Goal: Task Accomplishment & Management: Manage account settings

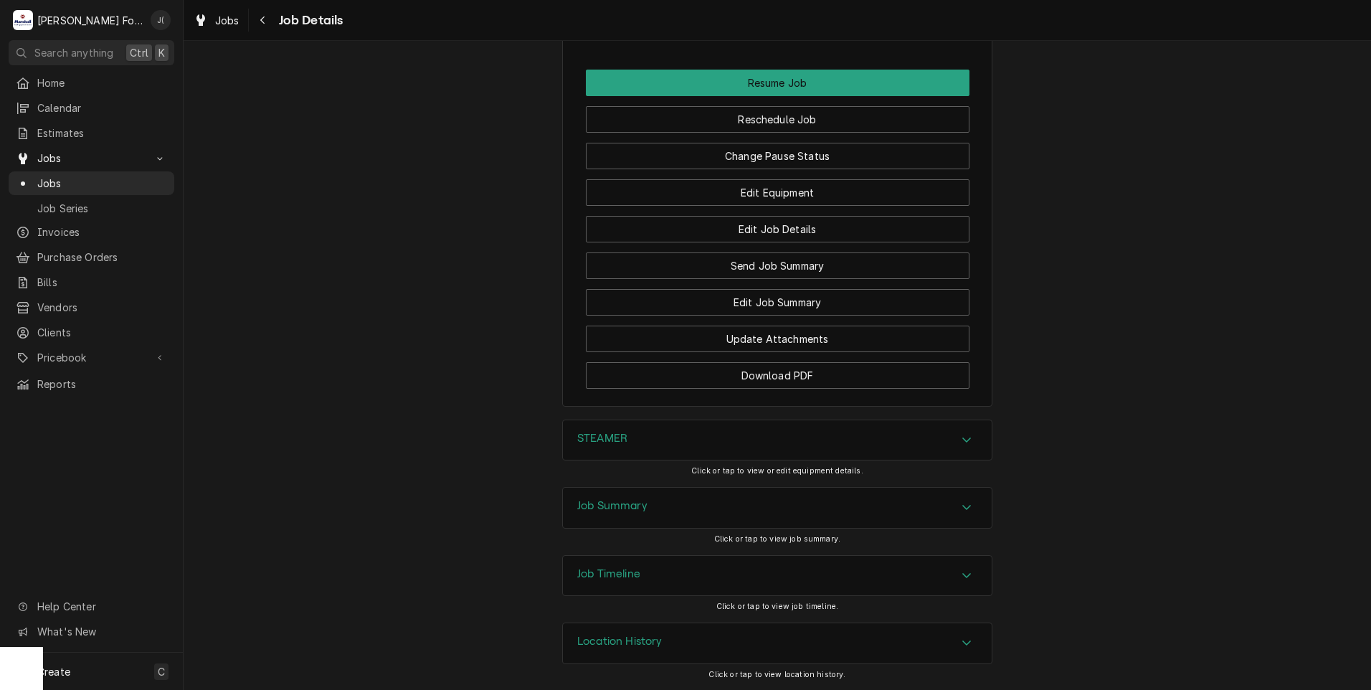
scroll to position [1880, 0]
click at [671, 439] on div "STEAMER" at bounding box center [777, 440] width 429 height 40
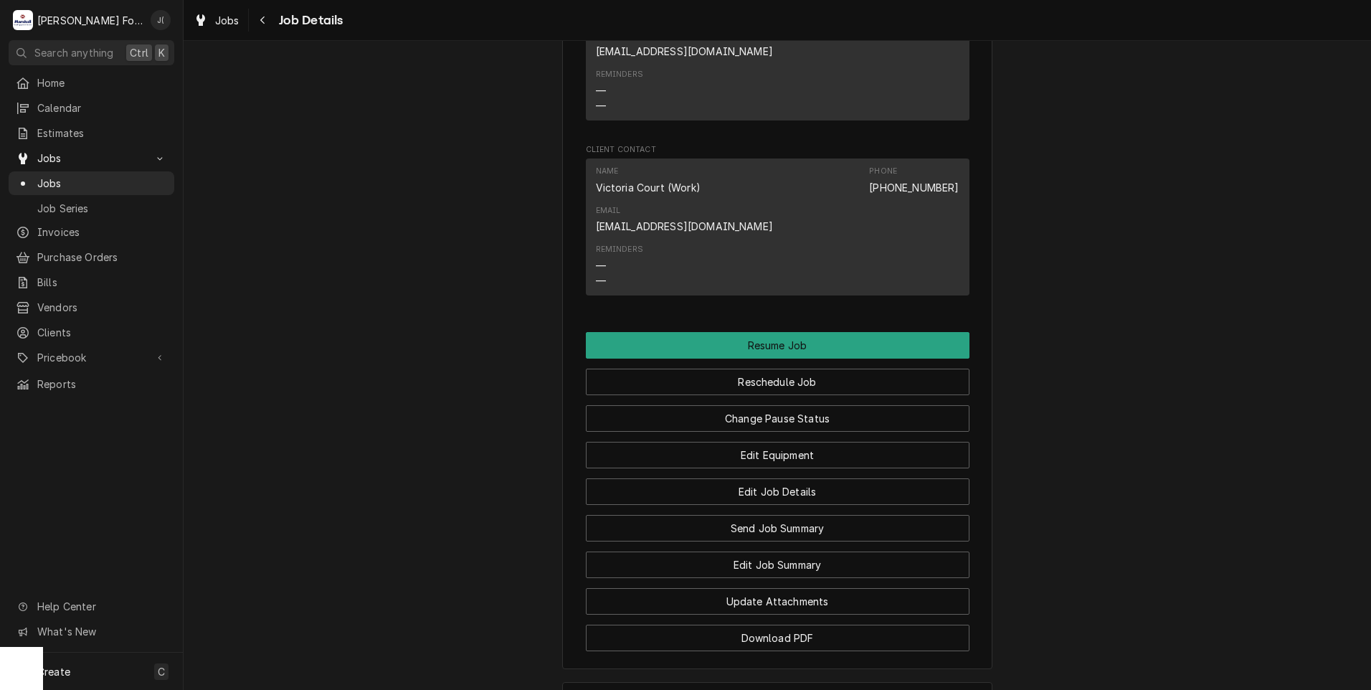
scroll to position [1721, 0]
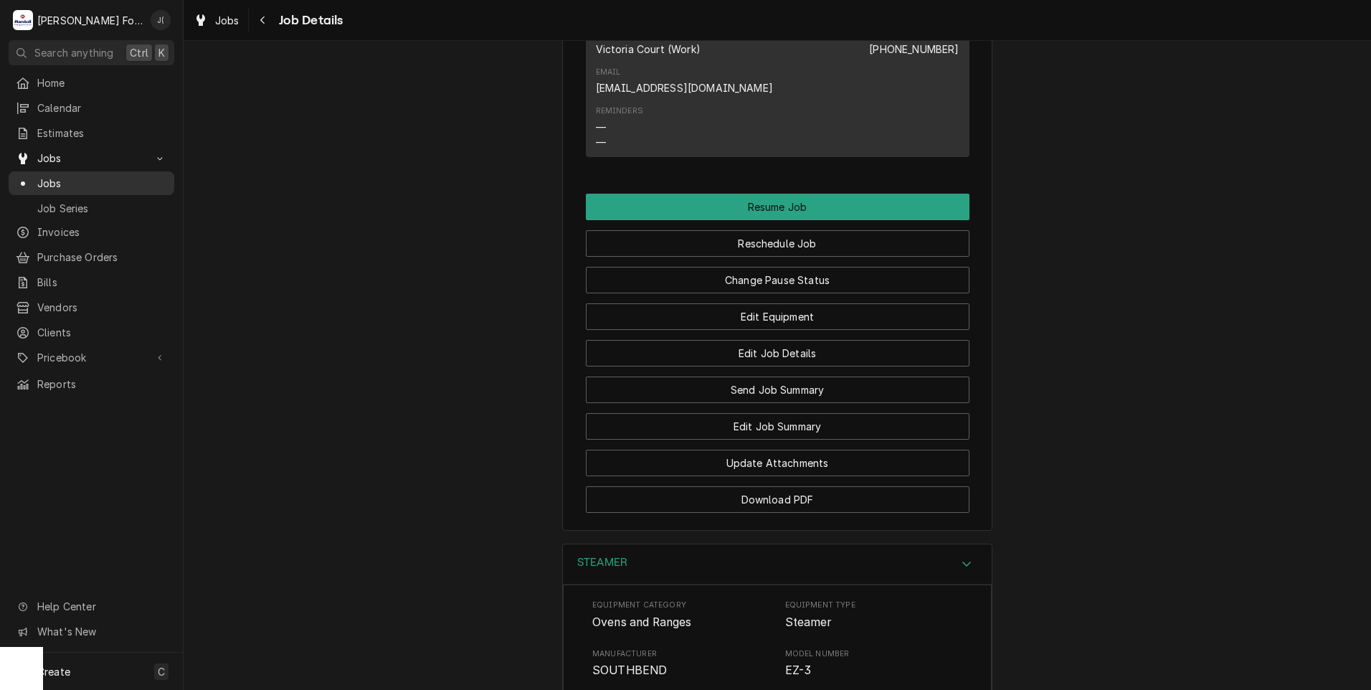
click at [125, 176] on span "Jobs" at bounding box center [102, 183] width 130 height 15
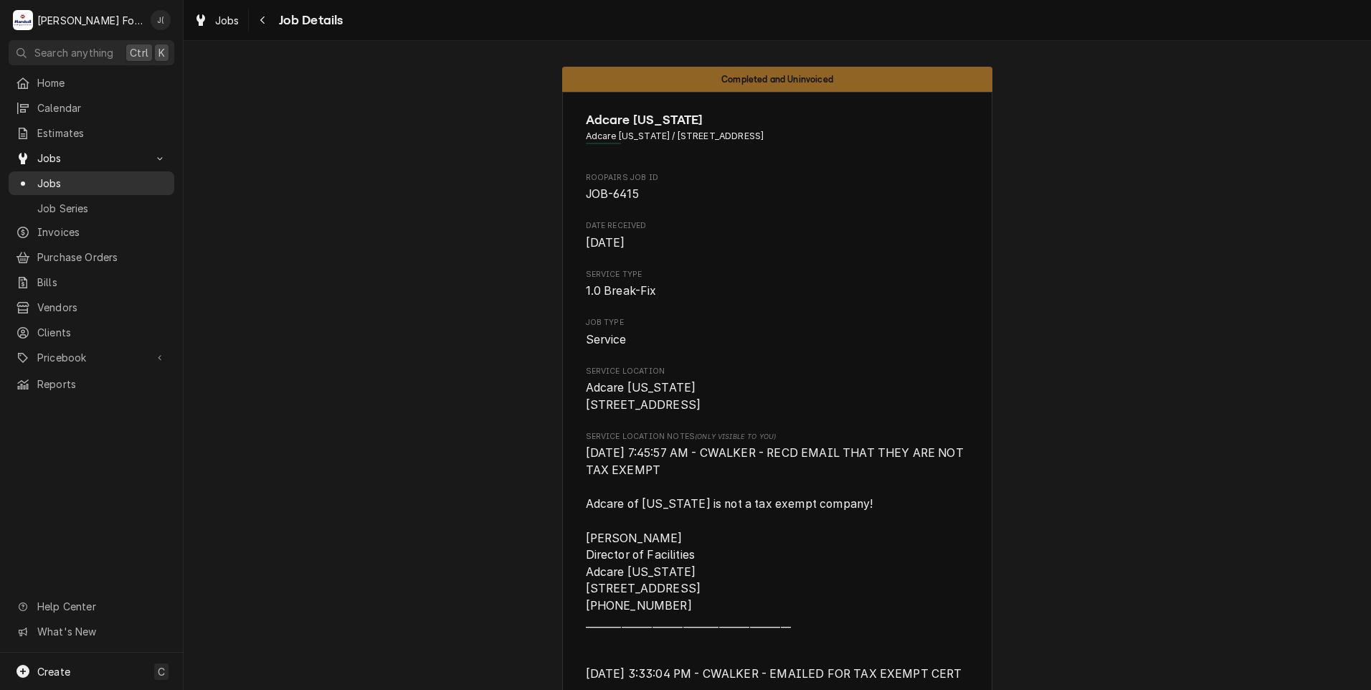
click at [75, 183] on span "Jobs" at bounding box center [102, 183] width 130 height 15
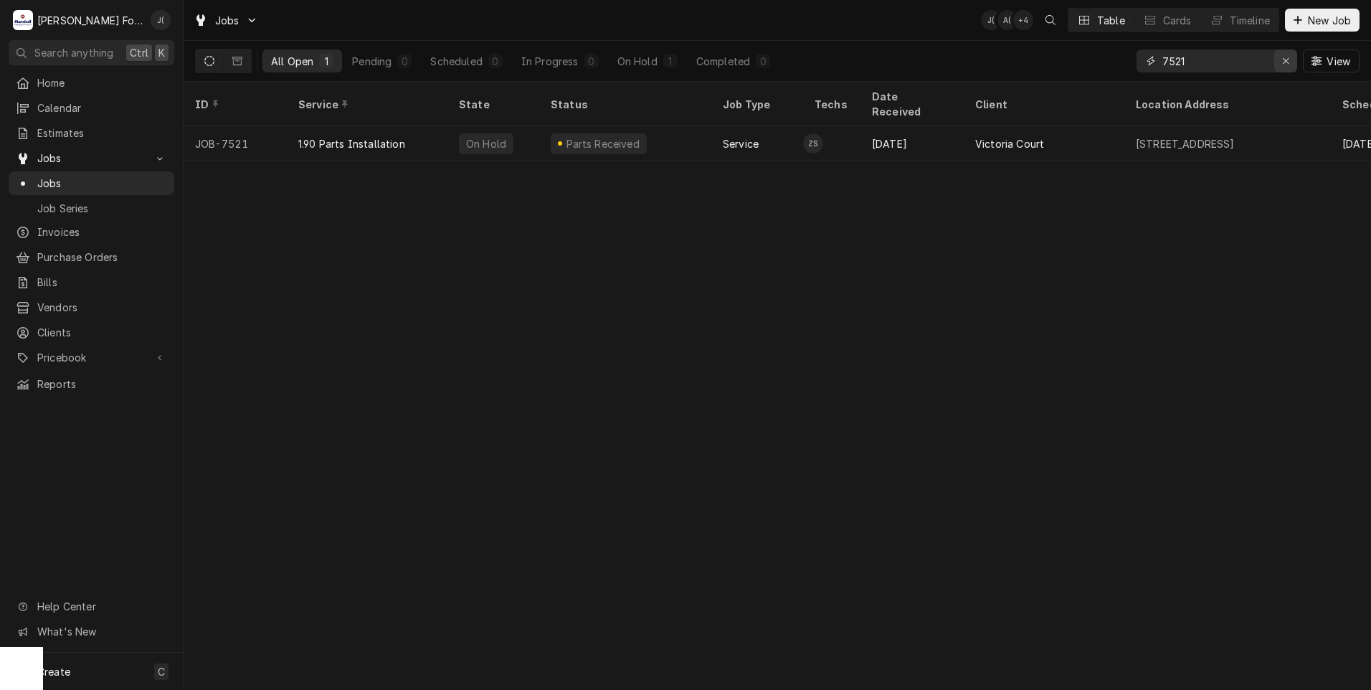
click at [1286, 56] on icon "Erase input" at bounding box center [1286, 61] width 8 height 10
click at [1252, 62] on input "Dynamic Content Wrapper" at bounding box center [1230, 60] width 135 height 23
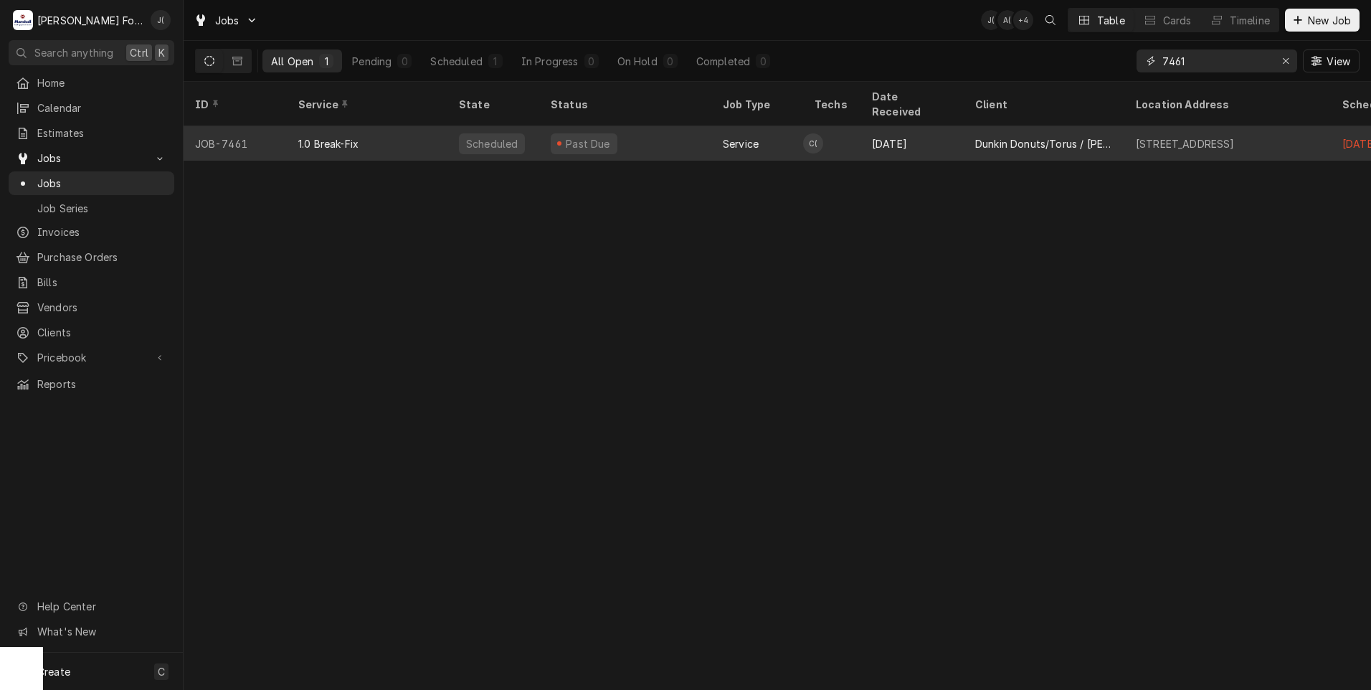
type input "7461"
click at [393, 136] on div "1.0 Break-Fix" at bounding box center [367, 143] width 161 height 34
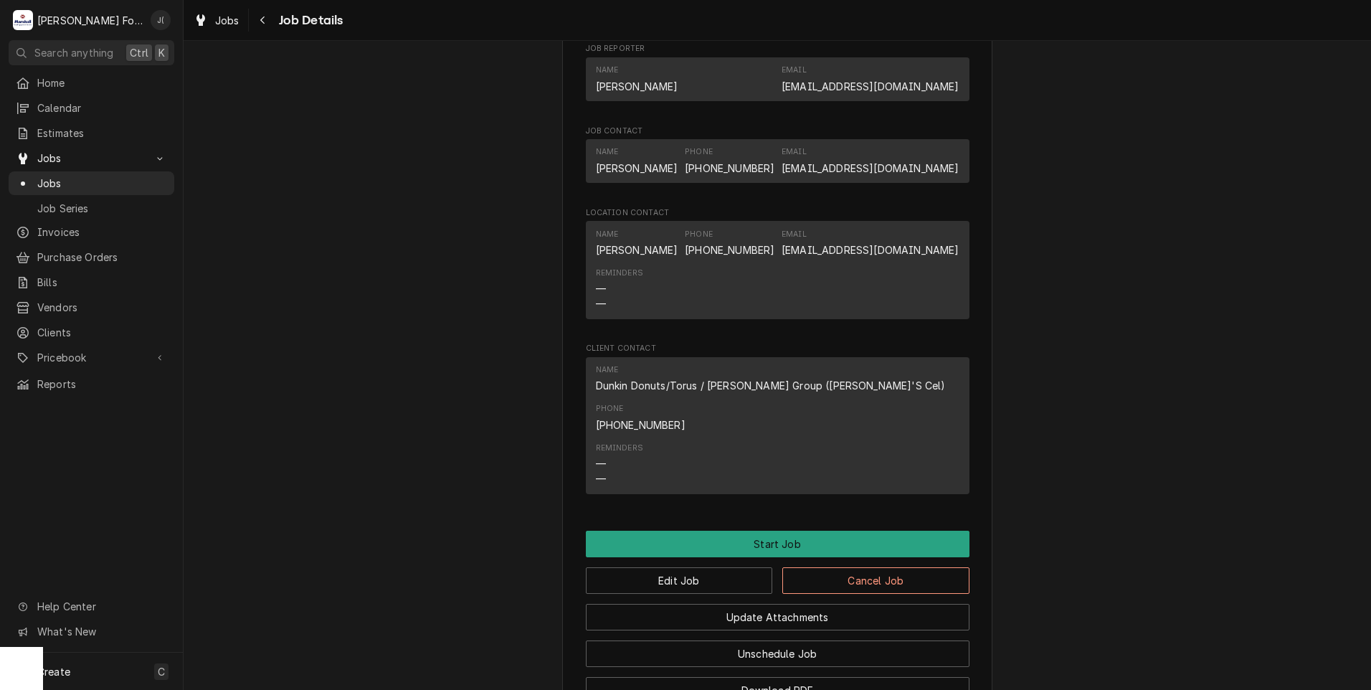
scroll to position [1003, 0]
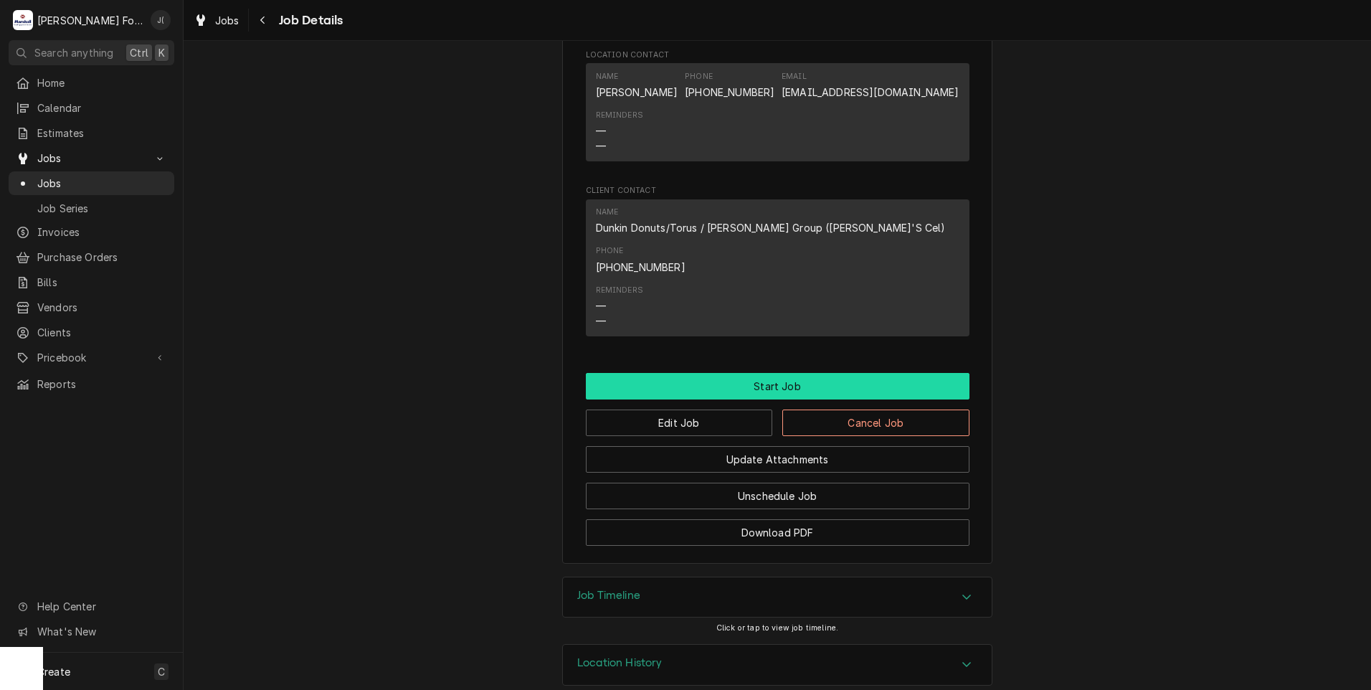
click at [745, 373] on button "Start Job" at bounding box center [778, 386] width 384 height 27
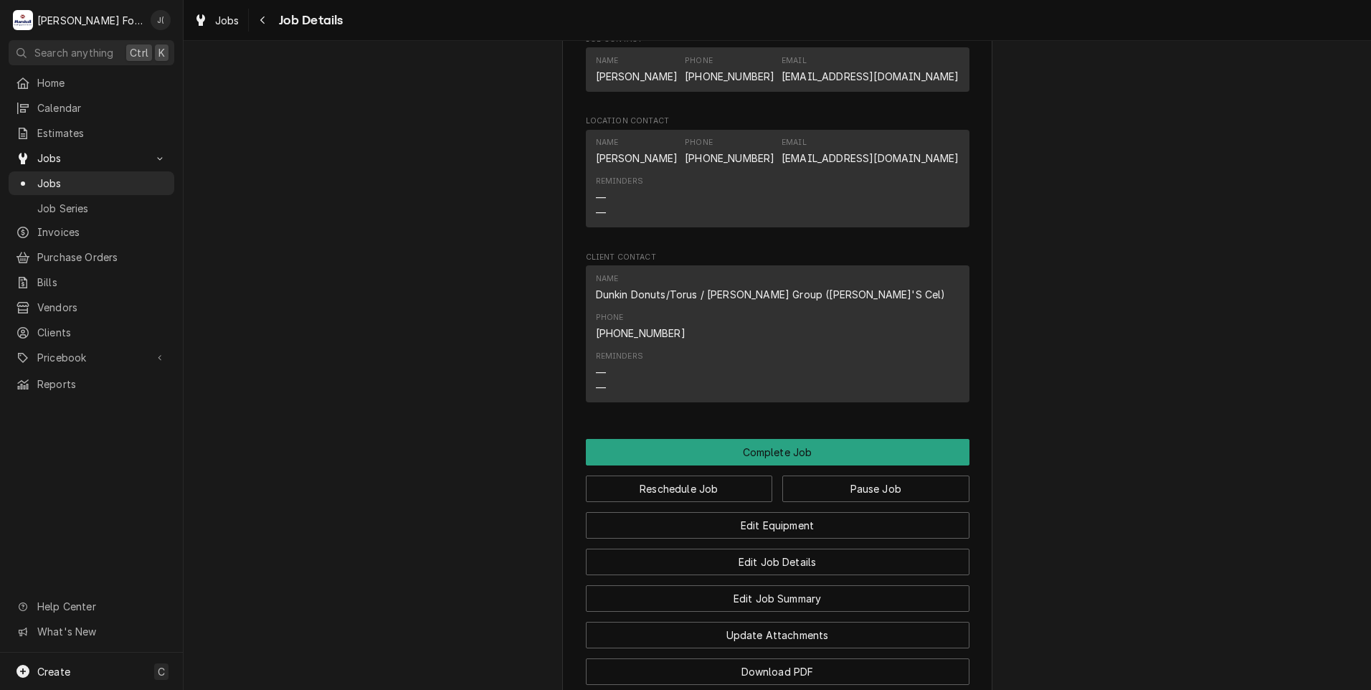
scroll to position [1004, 0]
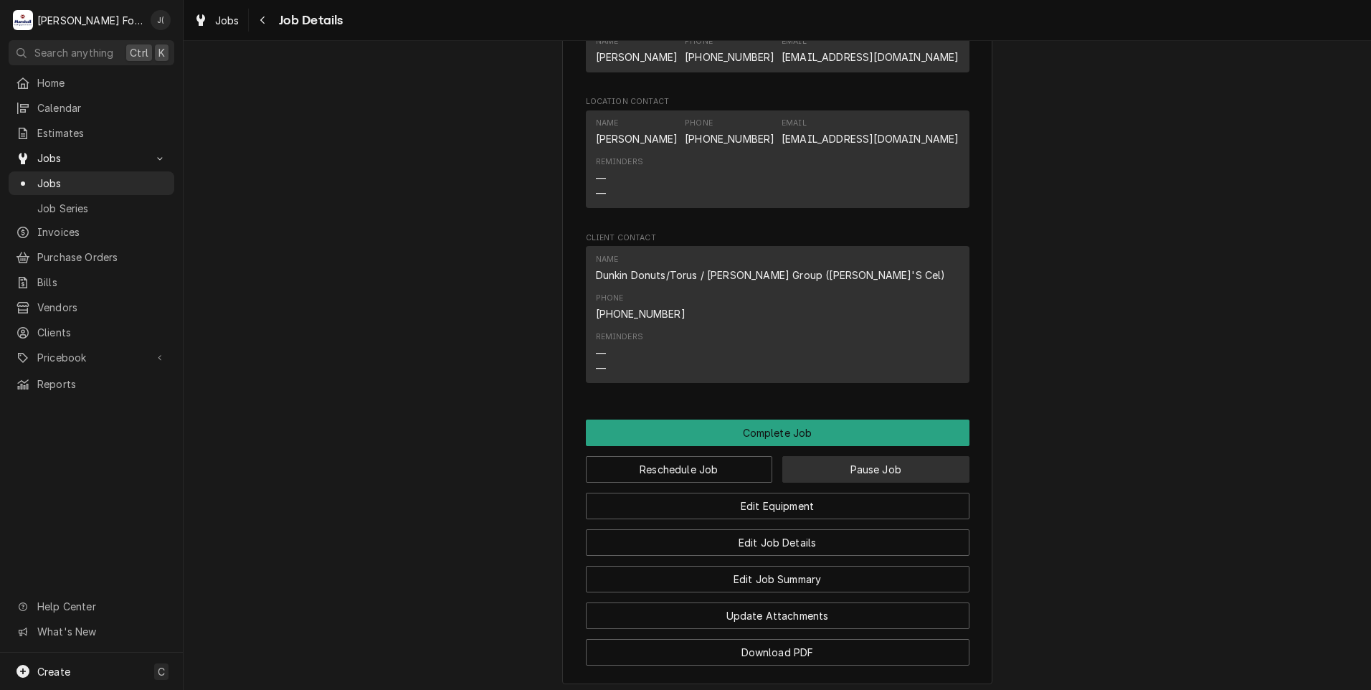
click at [821, 456] on button "Pause Job" at bounding box center [876, 469] width 187 height 27
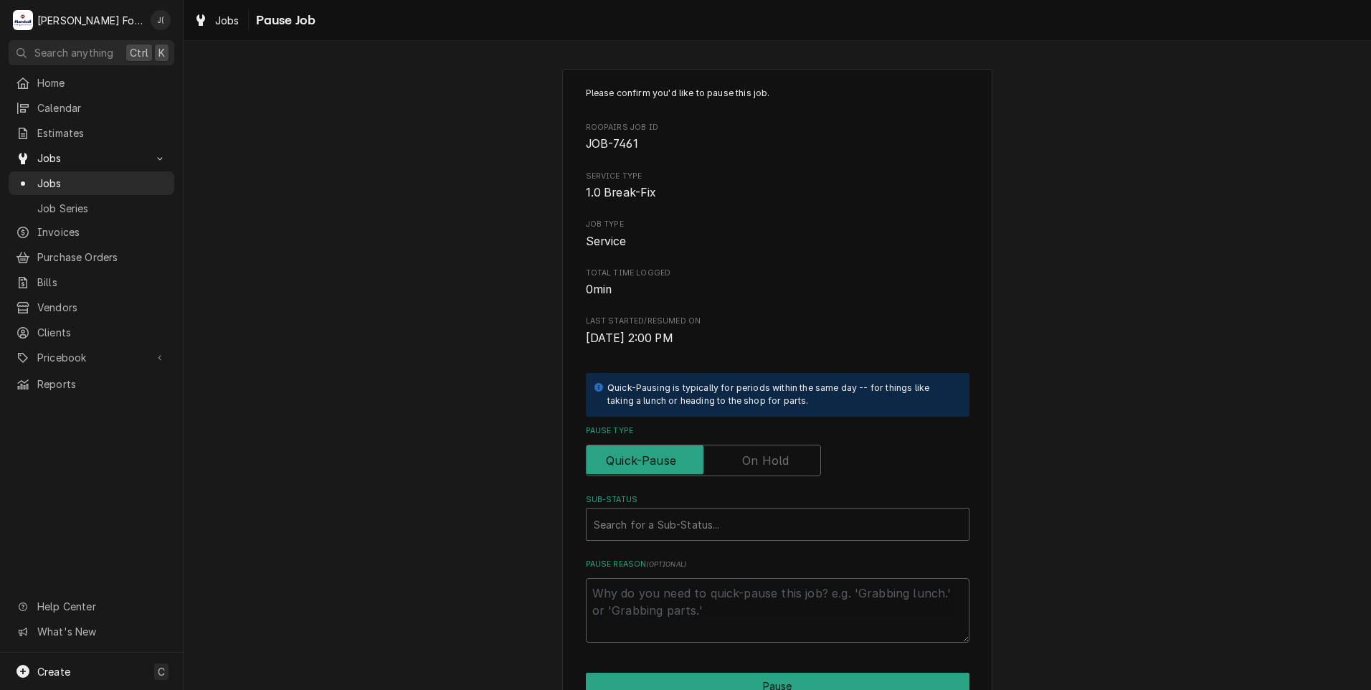
click at [774, 460] on label "Pause Type" at bounding box center [703, 461] width 235 height 32
click at [774, 460] on input "Pause Type" at bounding box center [703, 461] width 222 height 32
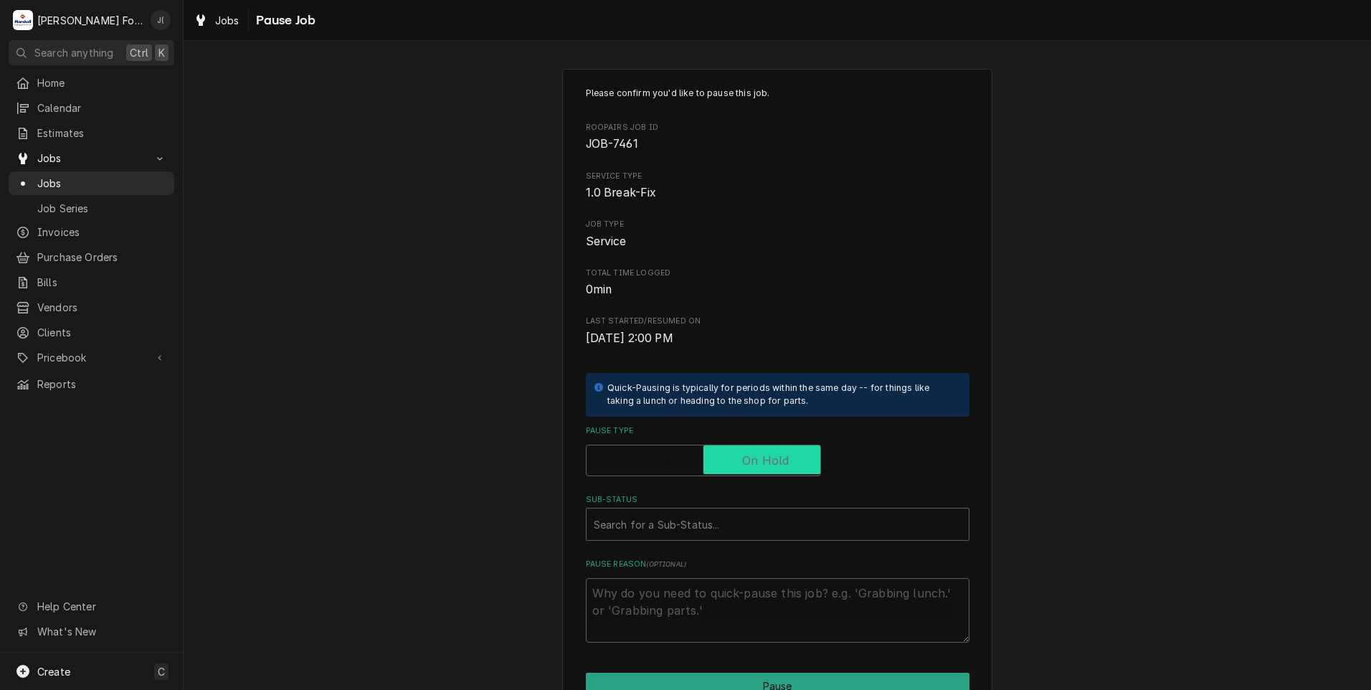
checkbox input "true"
click at [718, 529] on div "Sub-Status" at bounding box center [778, 524] width 368 height 26
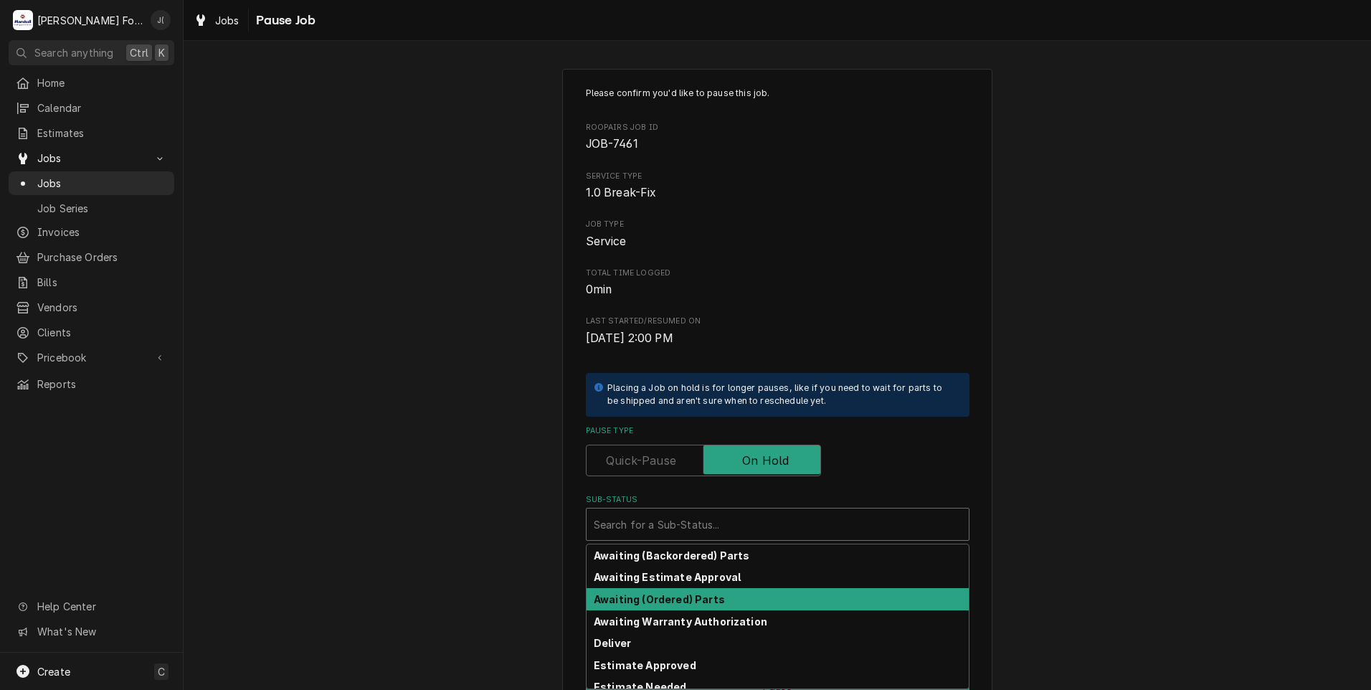
click at [648, 603] on strong "Awaiting (Ordered) Parts" at bounding box center [659, 599] width 131 height 12
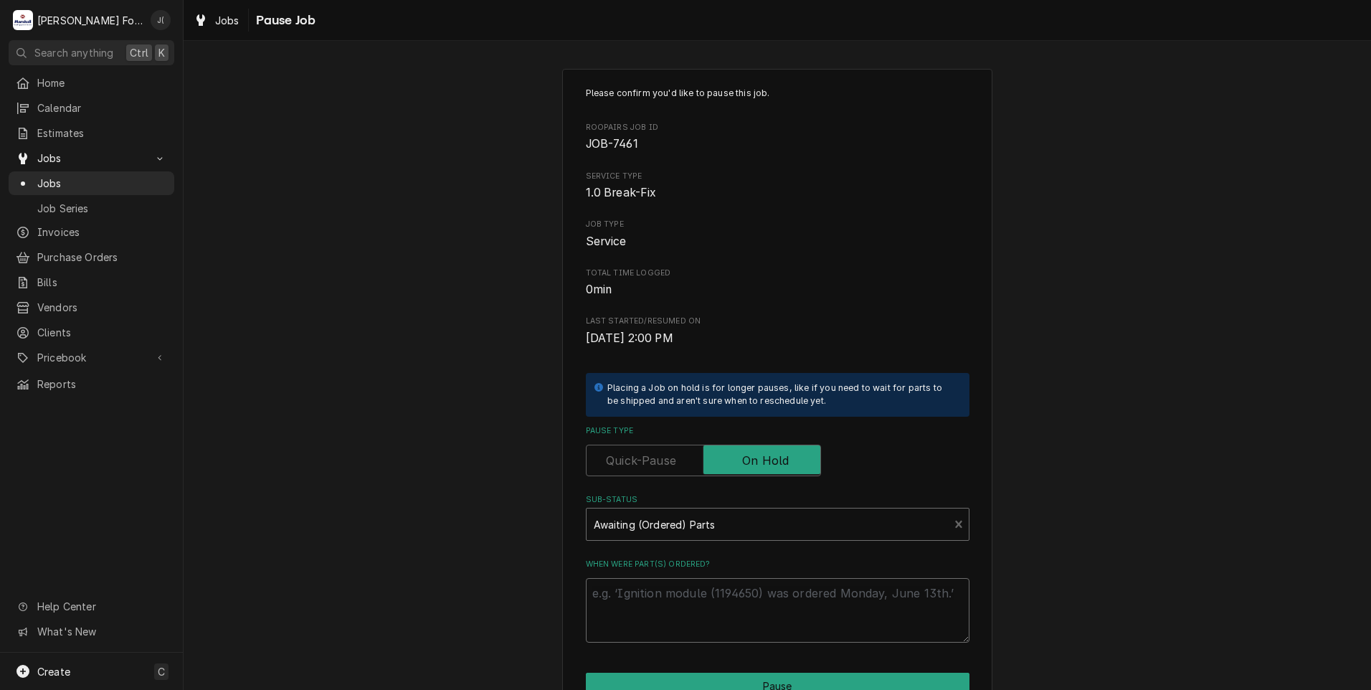
click at [647, 605] on textarea "When were part(s) ordered?" at bounding box center [778, 610] width 384 height 65
type textarea "x"
type textarea "0"
type textarea "x"
type textarea "09"
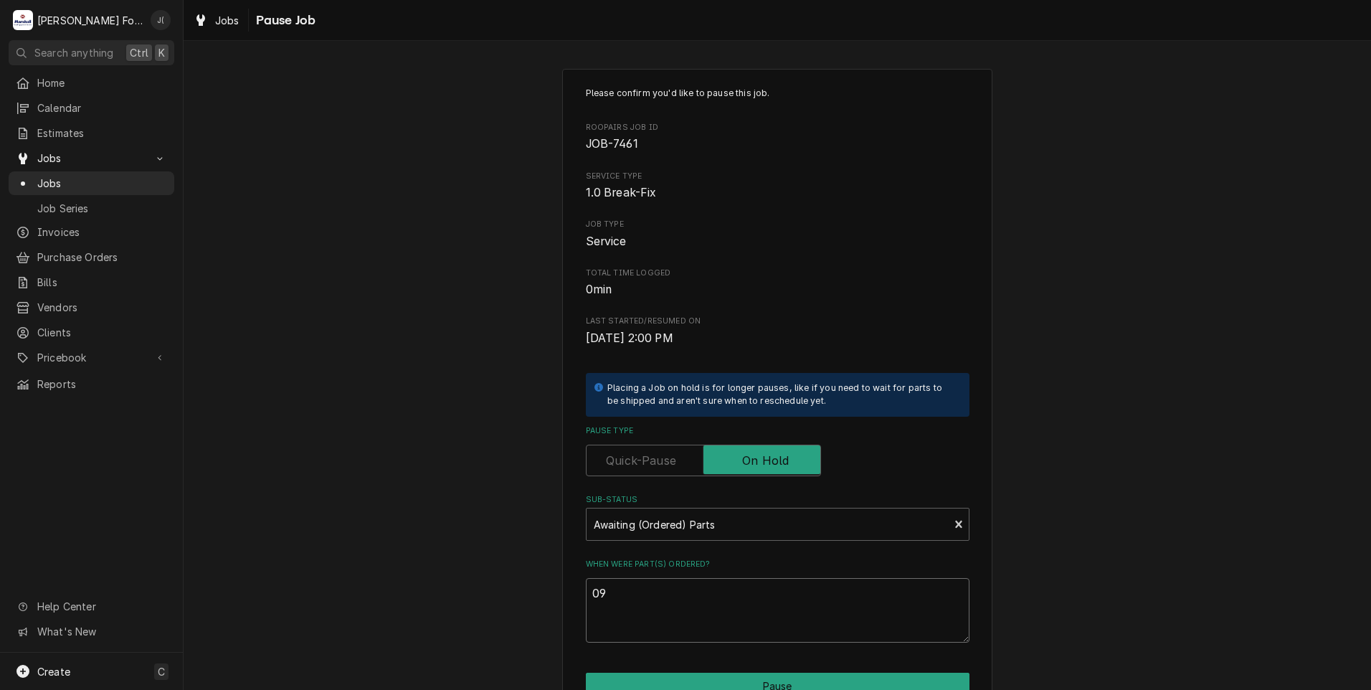
type textarea "x"
type textarea "09/"
type textarea "x"
type textarea "09/2"
type textarea "x"
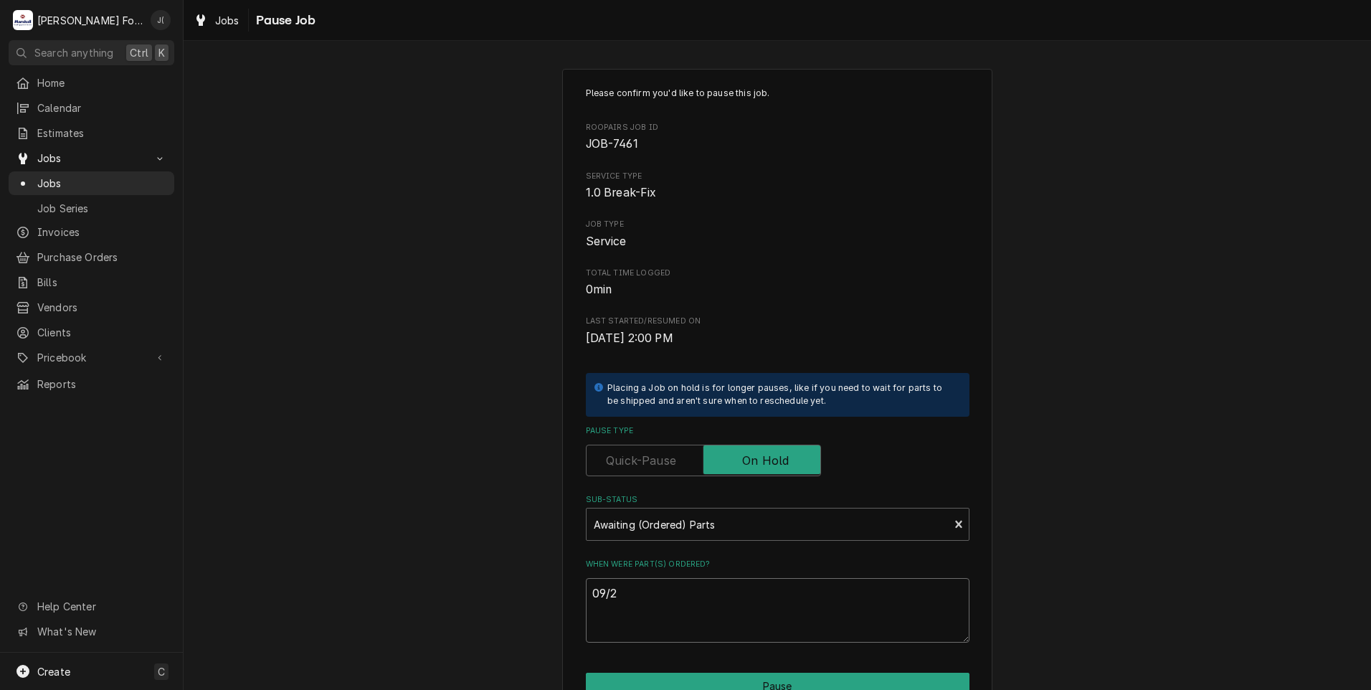
type textarea "09/25"
type textarea "x"
type textarea "09/25/"
type textarea "x"
type textarea "09/25/2"
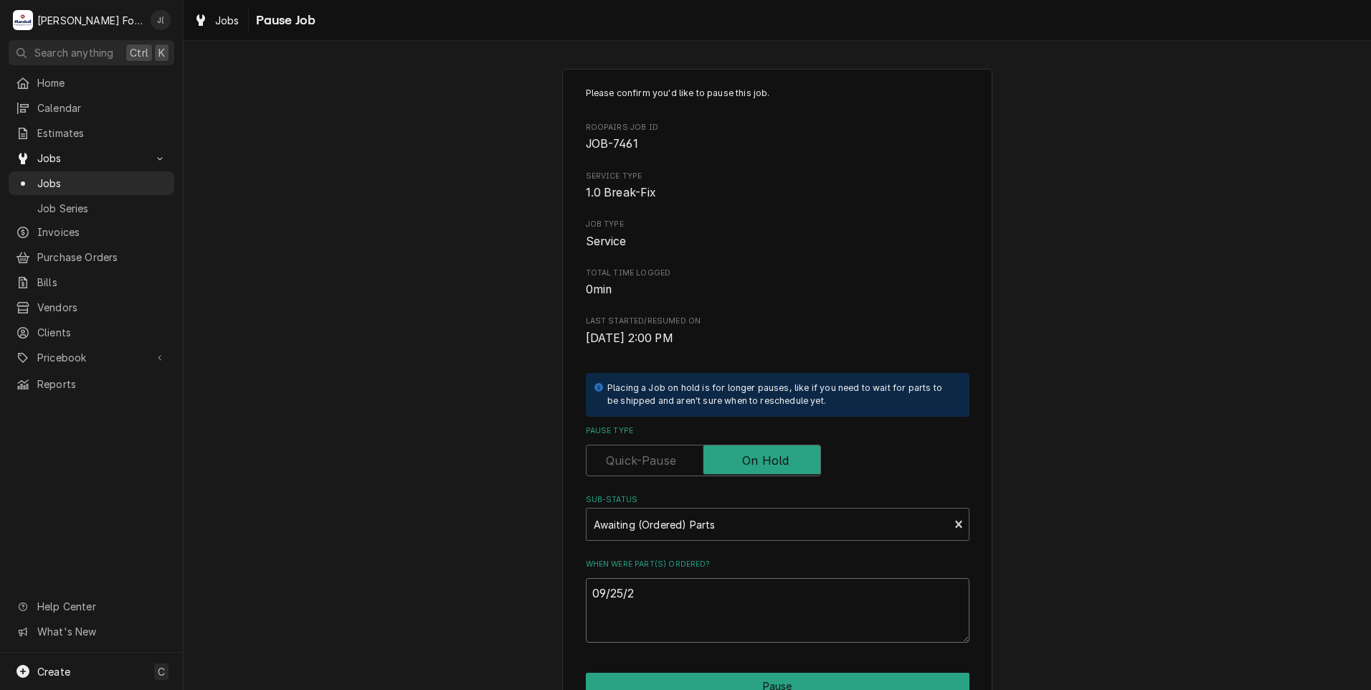
type textarea "x"
type textarea "09/25/20"
type textarea "x"
type textarea "09/25/202"
type textarea "x"
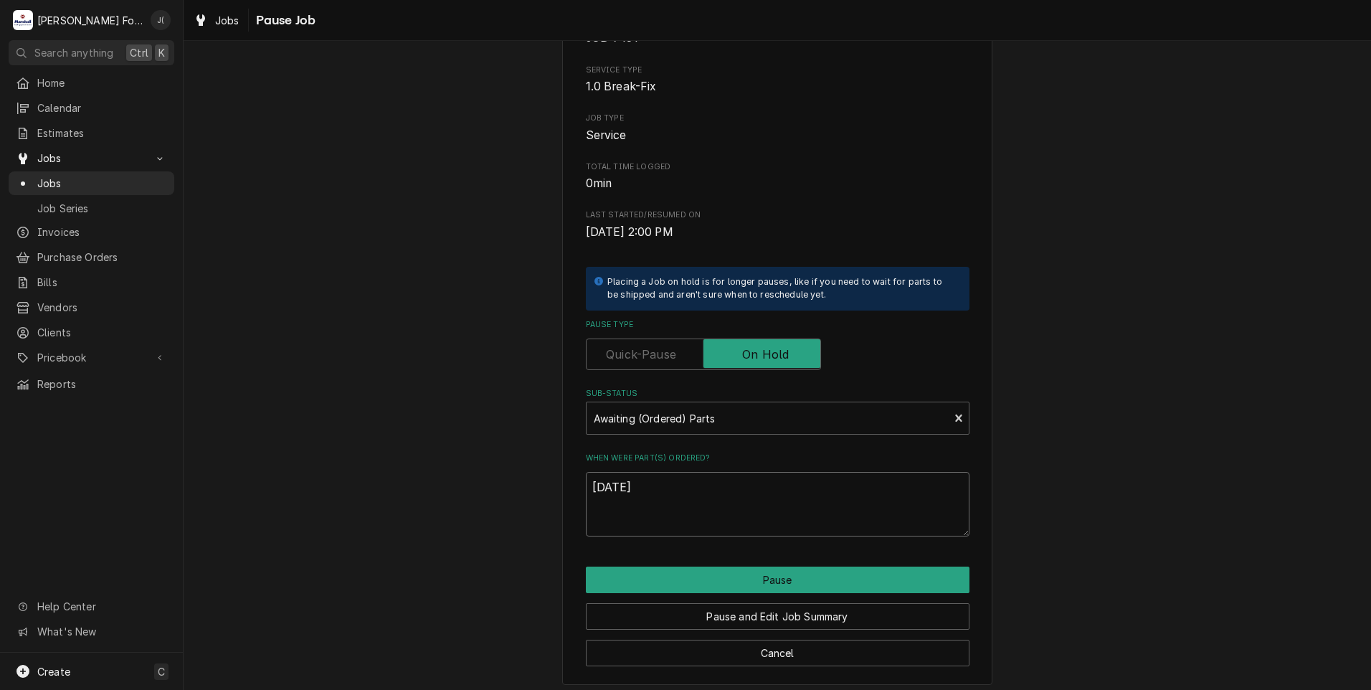
scroll to position [113, 0]
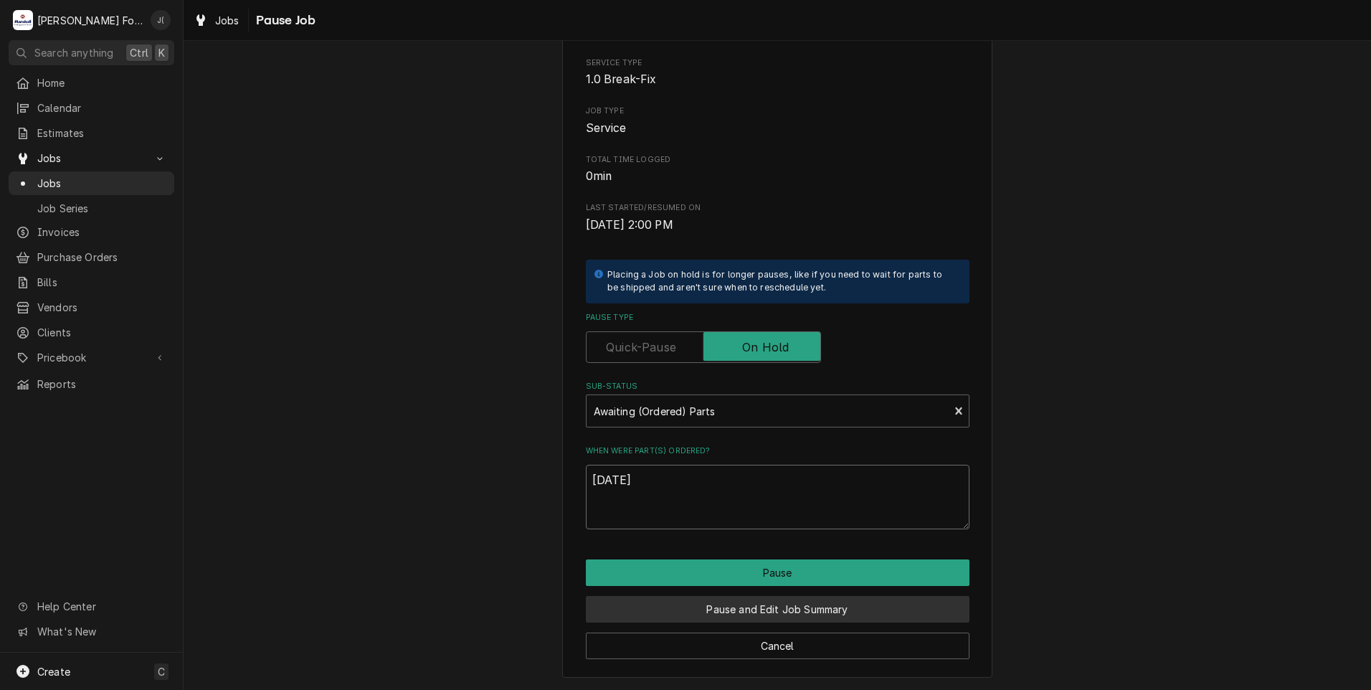
type textarea "09/25/2025"
click at [787, 602] on button "Pause and Edit Job Summary" at bounding box center [778, 609] width 384 height 27
type textarea "x"
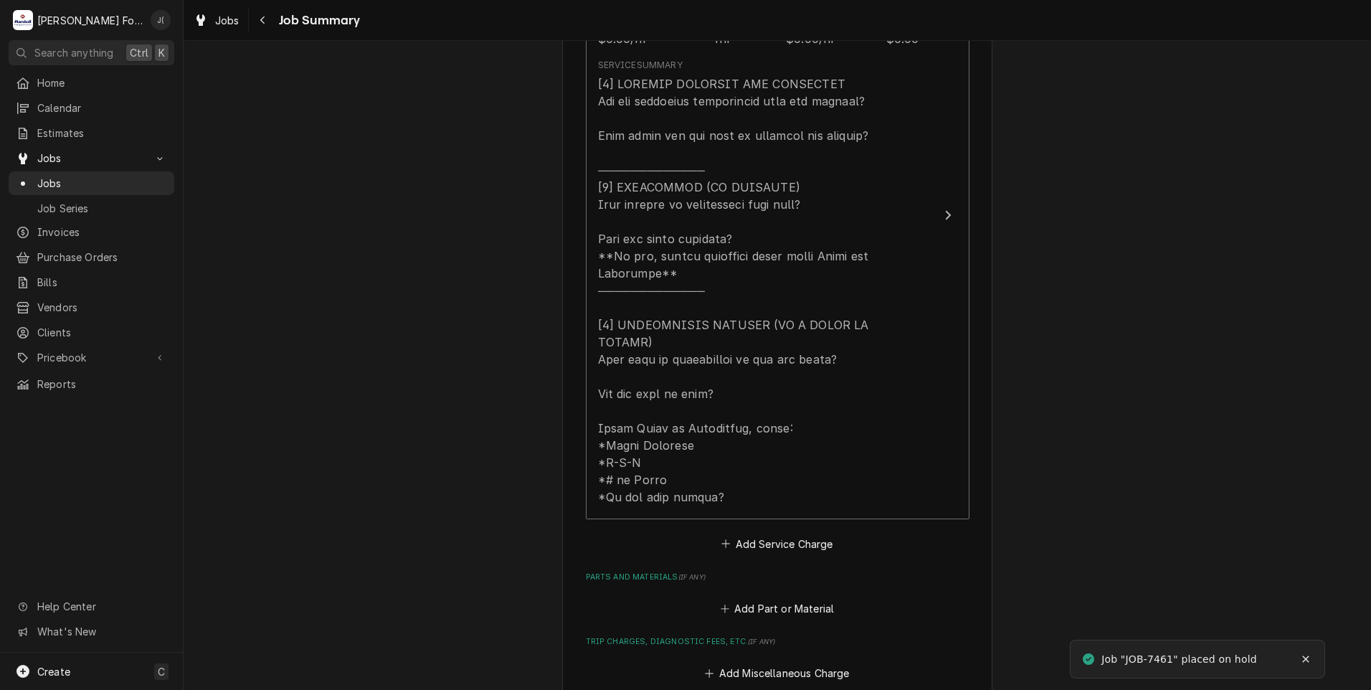
scroll to position [646, 0]
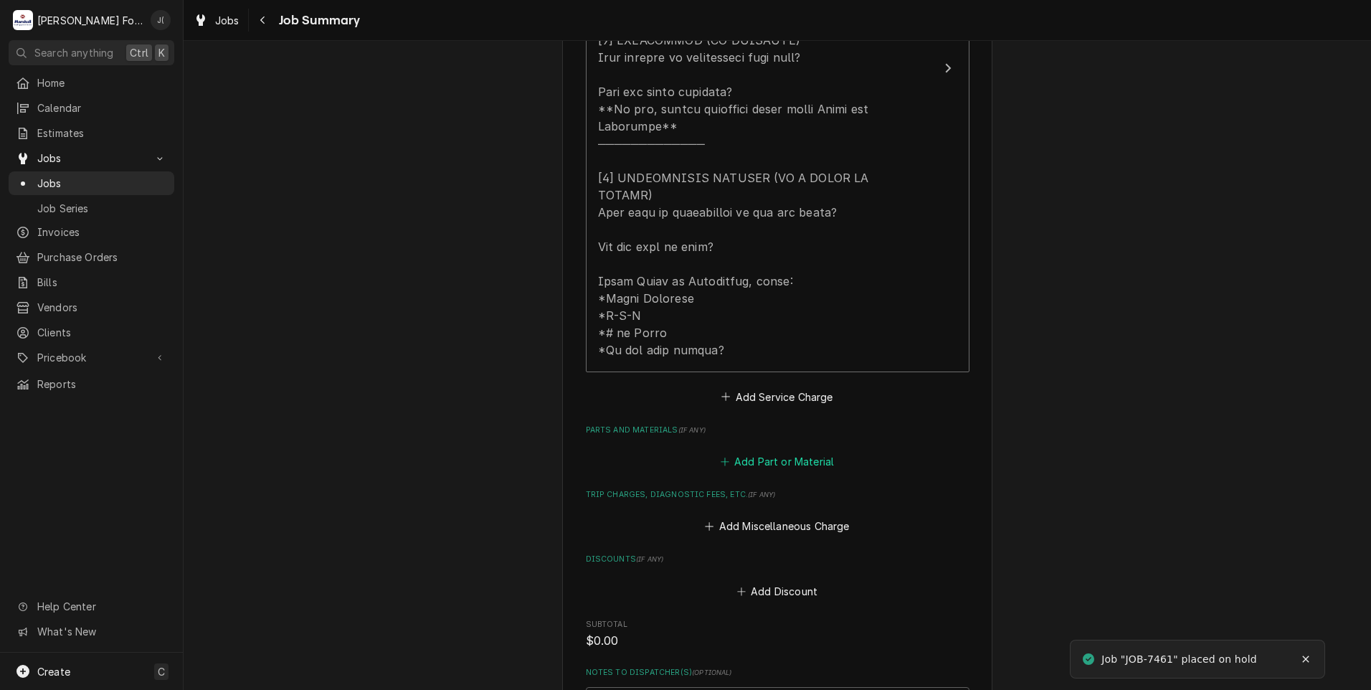
click at [752, 452] on button "Add Part or Material" at bounding box center [777, 462] width 118 height 20
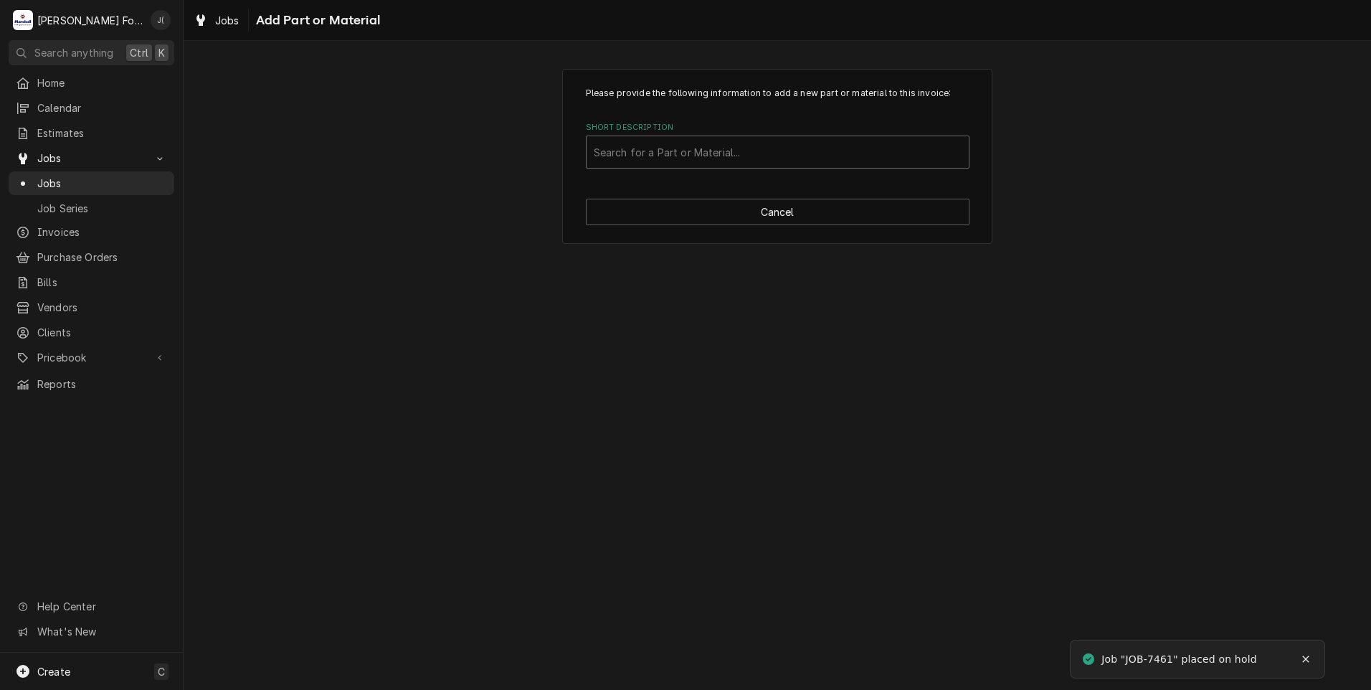
click at [661, 147] on div "Short Description" at bounding box center [778, 152] width 368 height 26
type input "40670.1222"
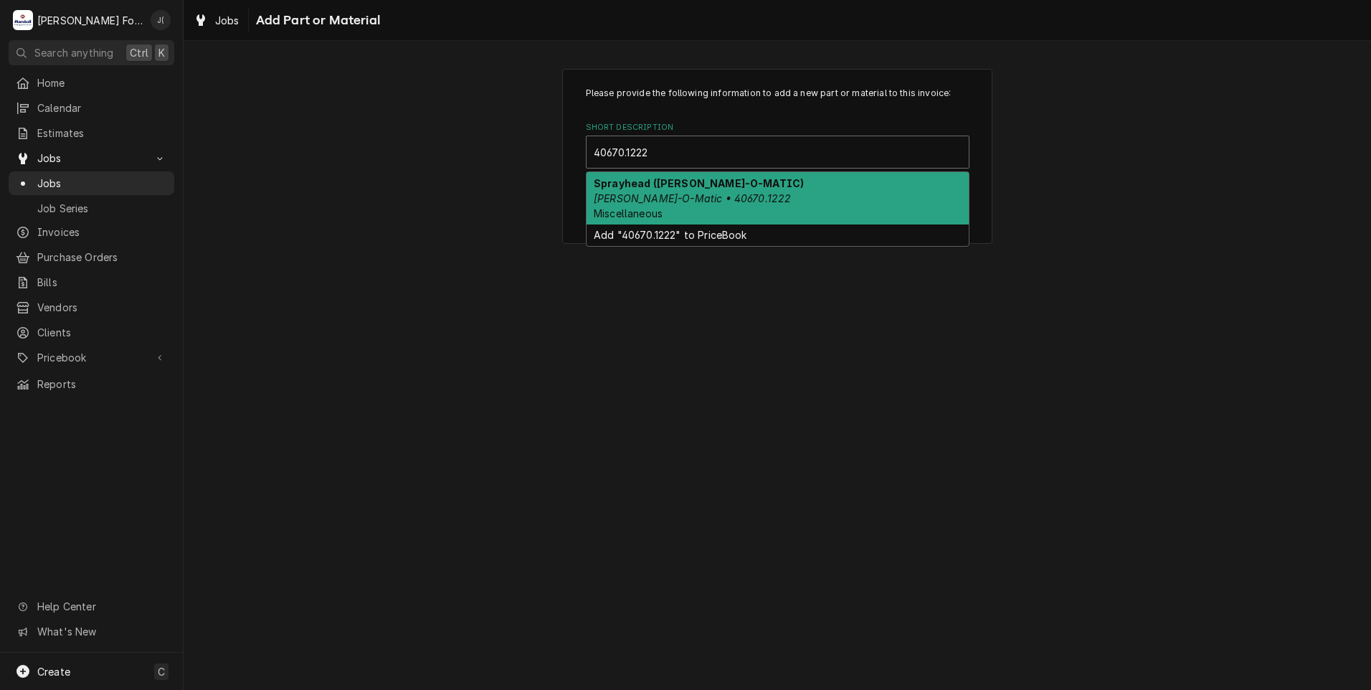
click at [683, 189] on div "Sprayhead ([PERSON_NAME]-O-MATIC) [PERSON_NAME]-O-Matic • 40670.1222 Miscellane…" at bounding box center [778, 198] width 382 height 52
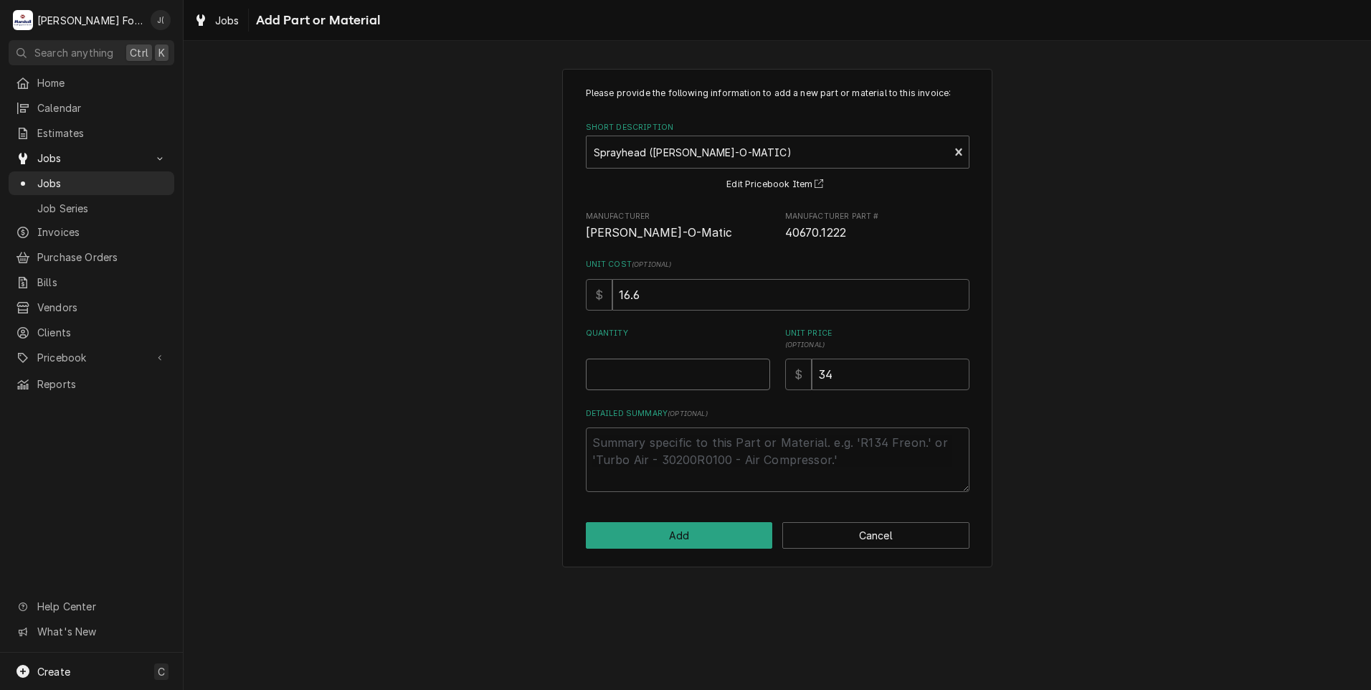
click at [685, 368] on input "Quantity" at bounding box center [678, 375] width 184 height 32
type textarea "x"
type input "1"
click at [726, 544] on button "Add" at bounding box center [679, 535] width 187 height 27
type textarea "x"
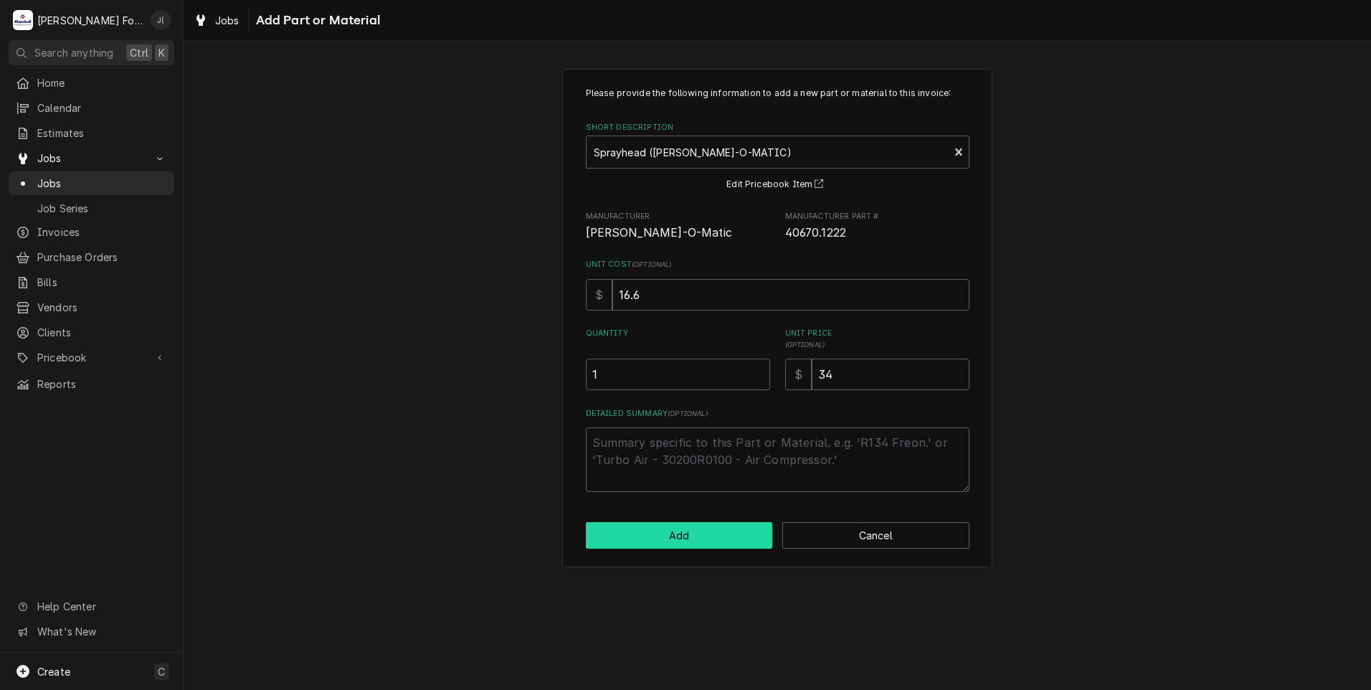
scroll to position [646, 0]
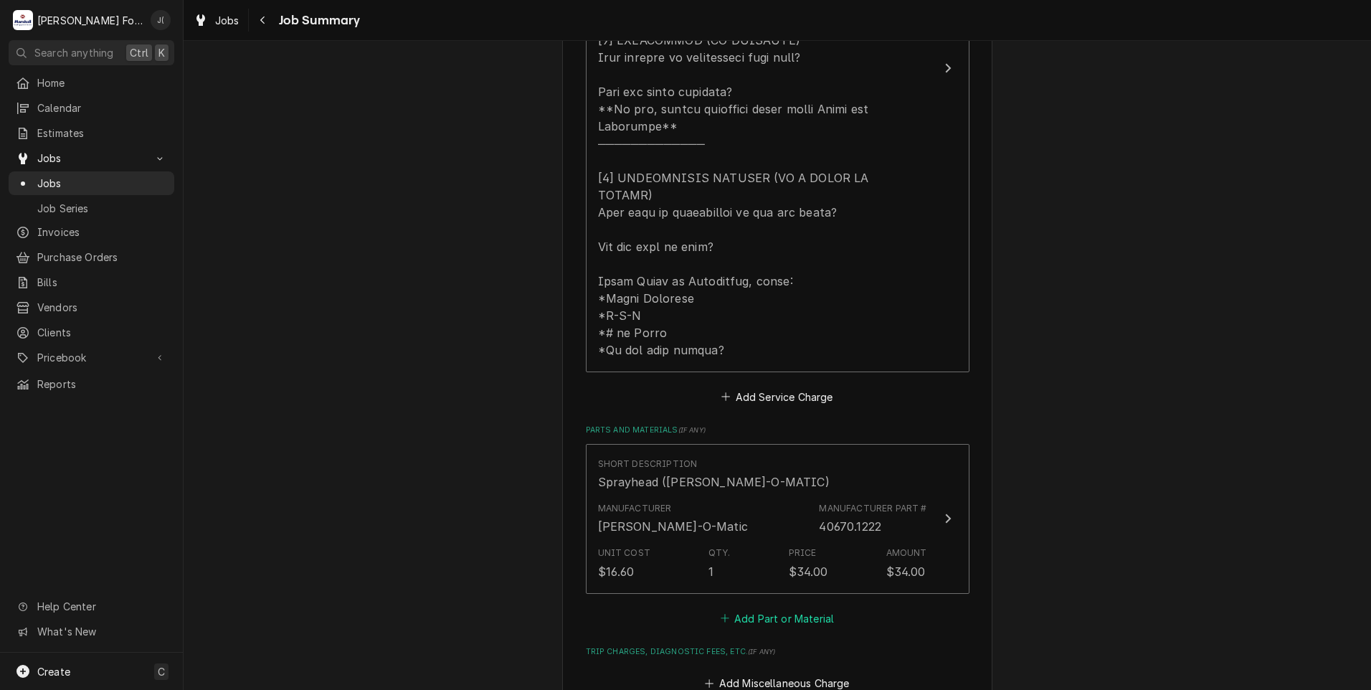
click at [742, 608] on button "Add Part or Material" at bounding box center [777, 618] width 118 height 20
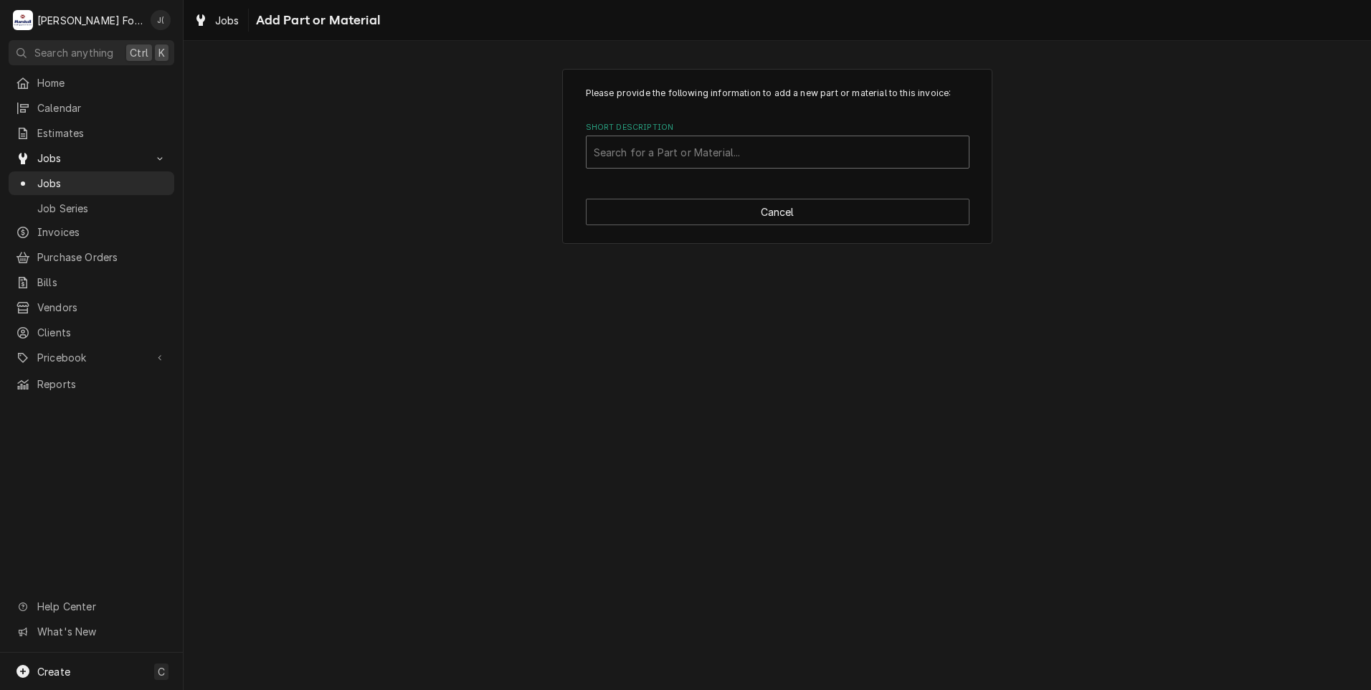
click at [677, 161] on div "Short Description" at bounding box center [778, 152] width 368 height 26
type input "ssdt"
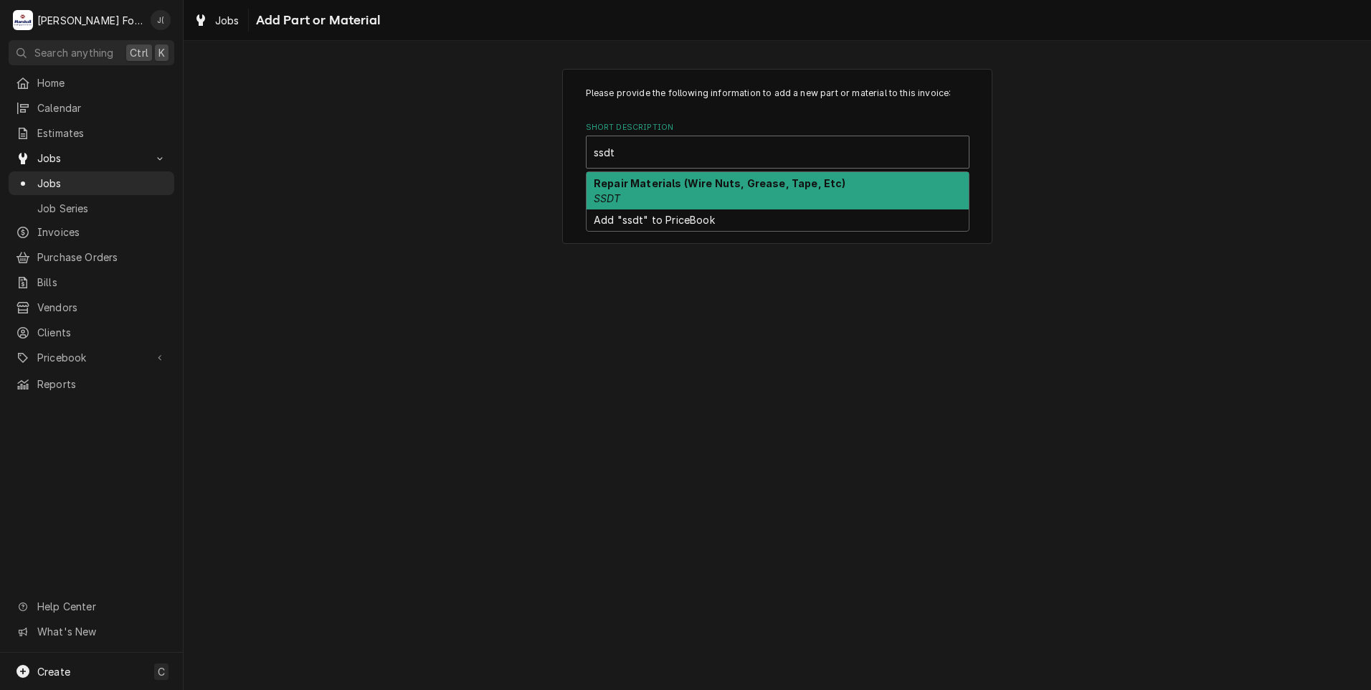
click at [644, 203] on div "Repair Materials (Wire Nuts, Grease, Tape, Etc) SSDT" at bounding box center [778, 190] width 382 height 37
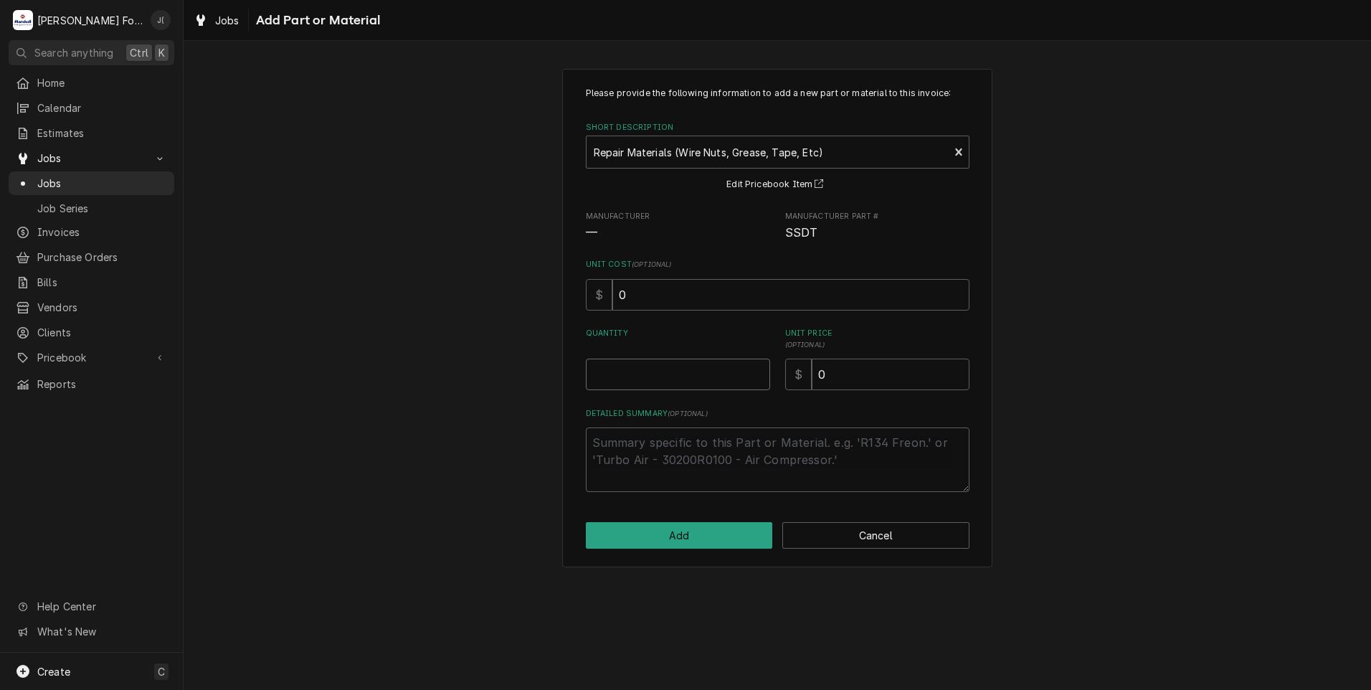
click at [663, 379] on input "Quantity" at bounding box center [678, 375] width 184 height 32
type textarea "x"
type input "1"
type textarea "x"
type input "2"
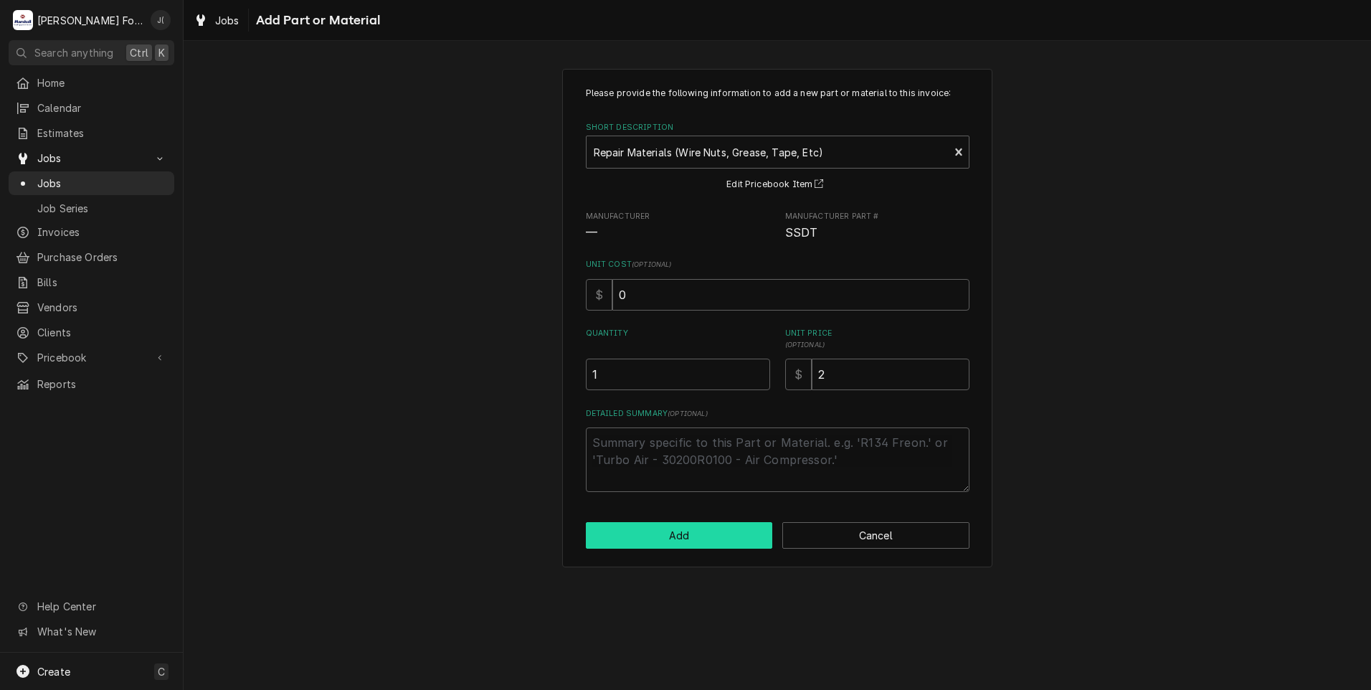
click at [711, 524] on button "Add" at bounding box center [679, 535] width 187 height 27
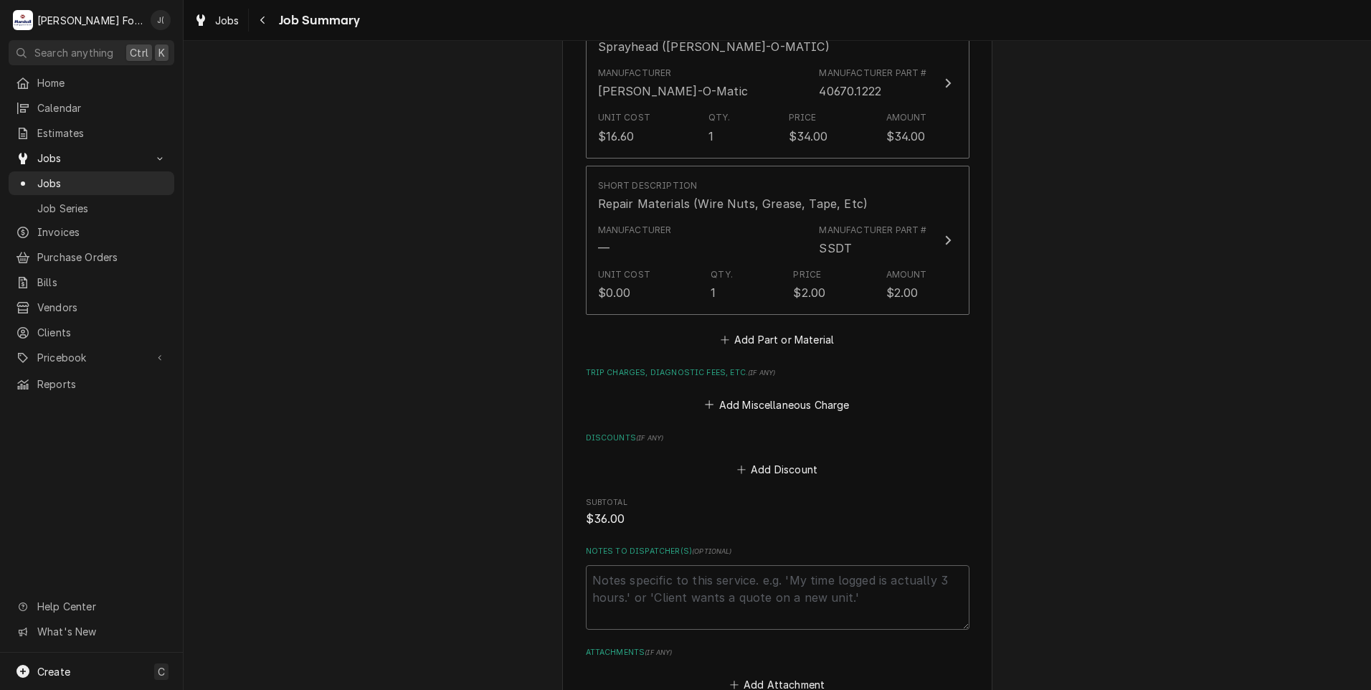
scroll to position [1206, 0]
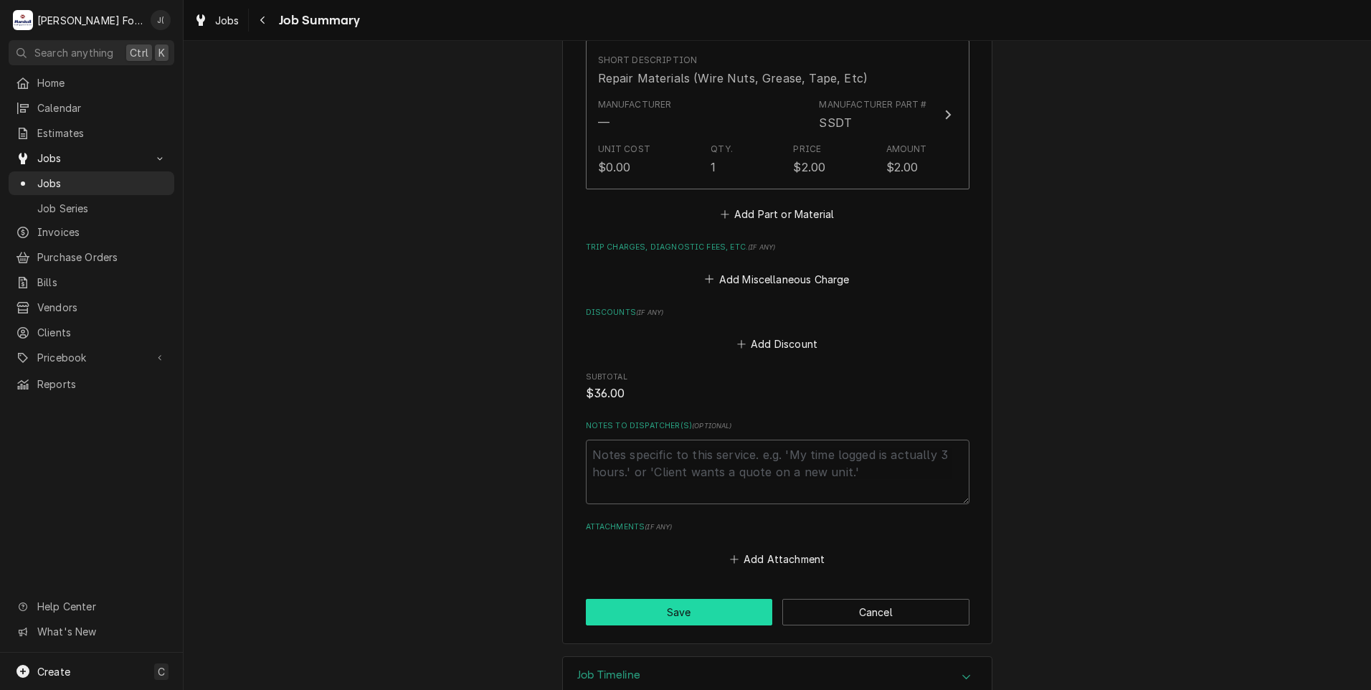
click at [702, 599] on button "Save" at bounding box center [679, 612] width 187 height 27
type textarea "x"
